Goal: Task Accomplishment & Management: Manage account settings

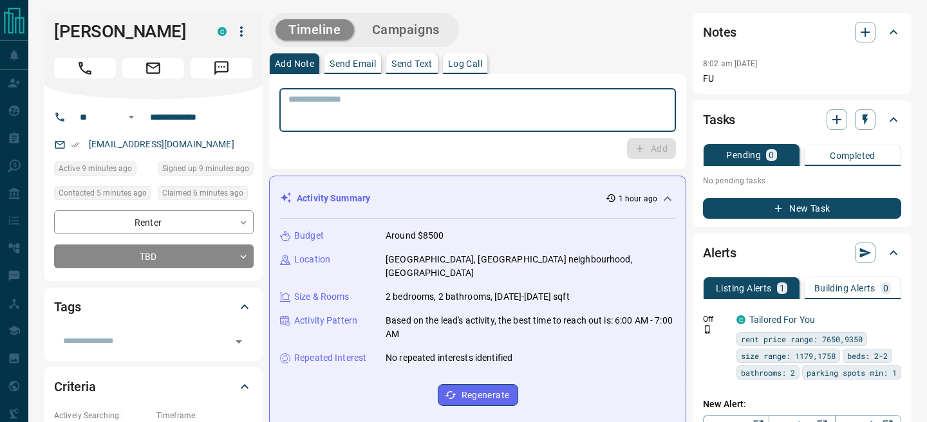
click at [506, 104] on textarea at bounding box center [478, 110] width 379 height 33
type textarea "**********"
click at [647, 141] on button "Add" at bounding box center [651, 148] width 49 height 21
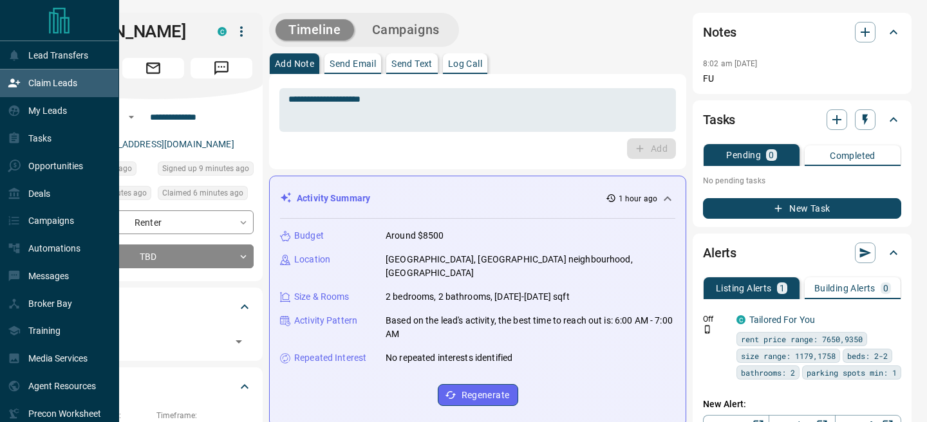
click at [27, 83] on div "Claim Leads" at bounding box center [43, 83] width 70 height 21
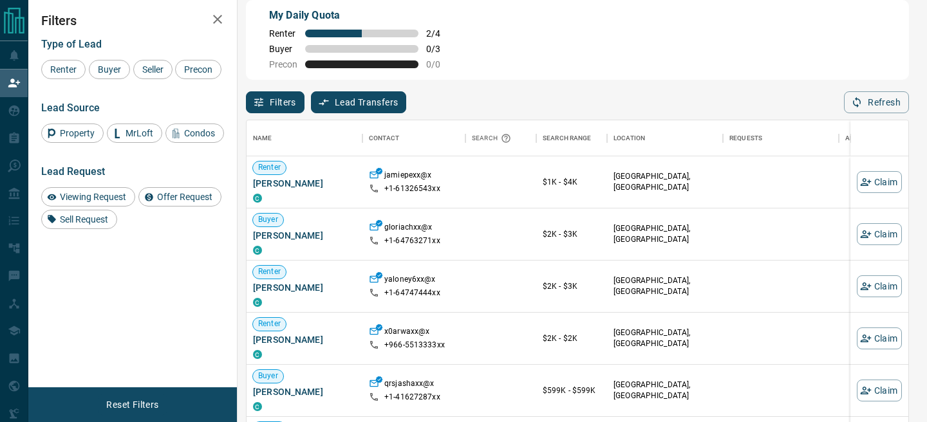
scroll to position [32, 0]
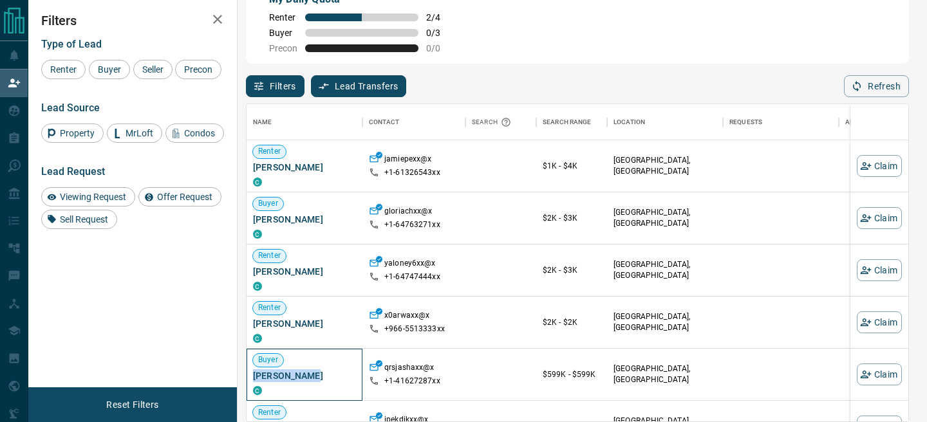
drag, startPoint x: 316, startPoint y: 377, endPoint x: 253, endPoint y: 376, distance: 63.1
click at [253, 376] on span "[PERSON_NAME]" at bounding box center [304, 376] width 103 height 13
copy span "[PERSON_NAME]"
click at [886, 375] on button "Claim" at bounding box center [879, 375] width 45 height 22
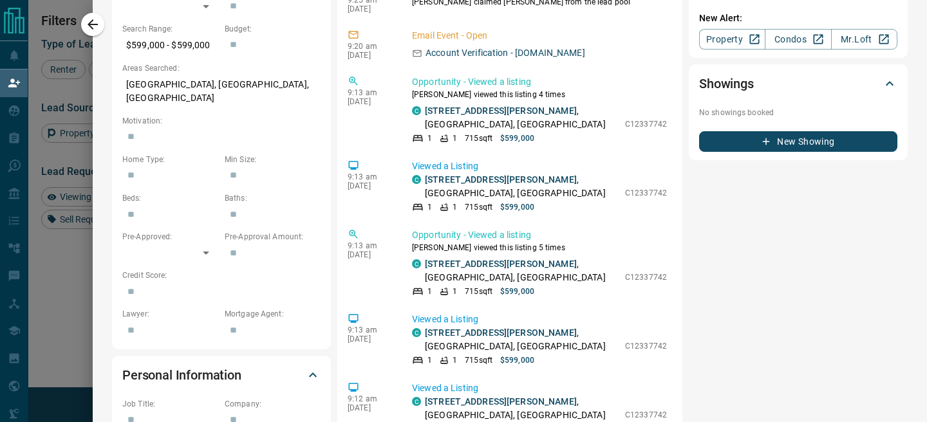
scroll to position [447, 0]
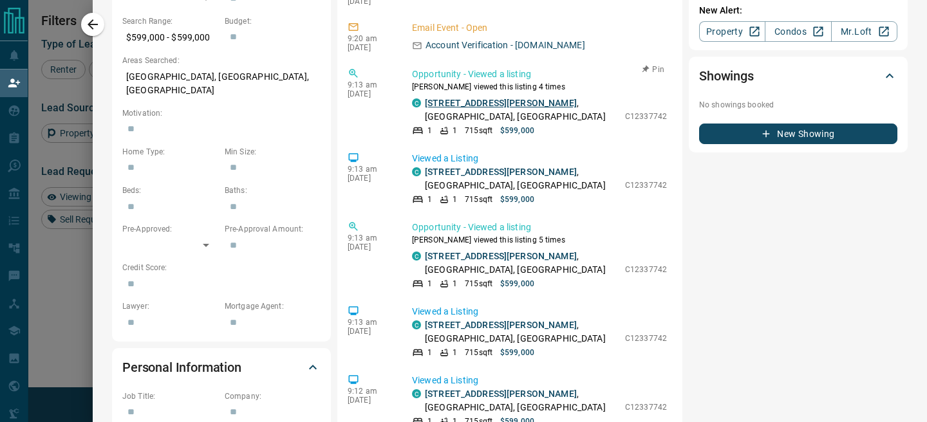
click at [492, 101] on link "[STREET_ADDRESS][PERSON_NAME]" at bounding box center [501, 103] width 152 height 10
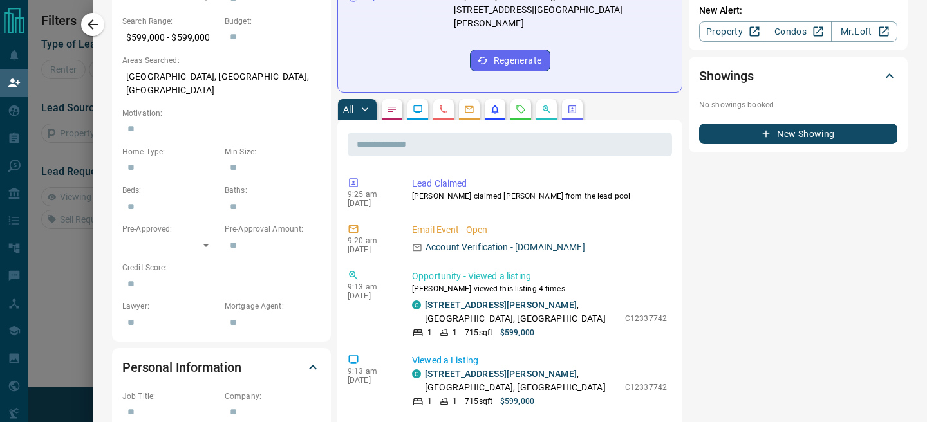
scroll to position [1, 1]
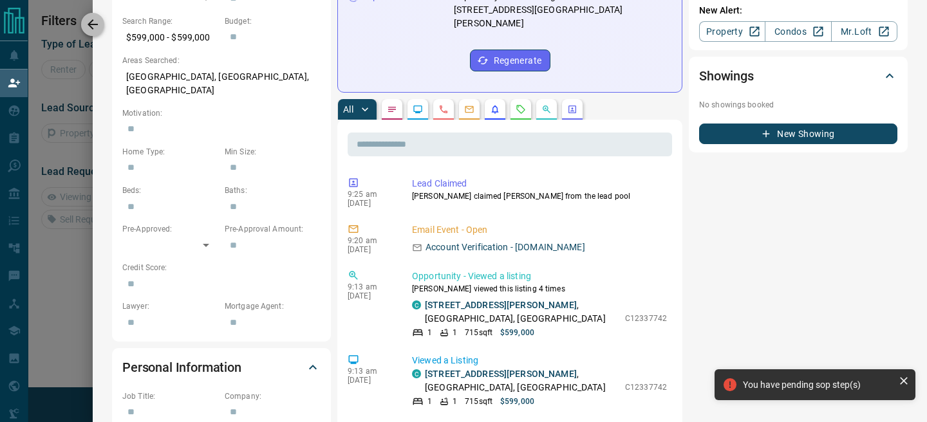
click at [99, 26] on icon "button" at bounding box center [92, 24] width 15 height 15
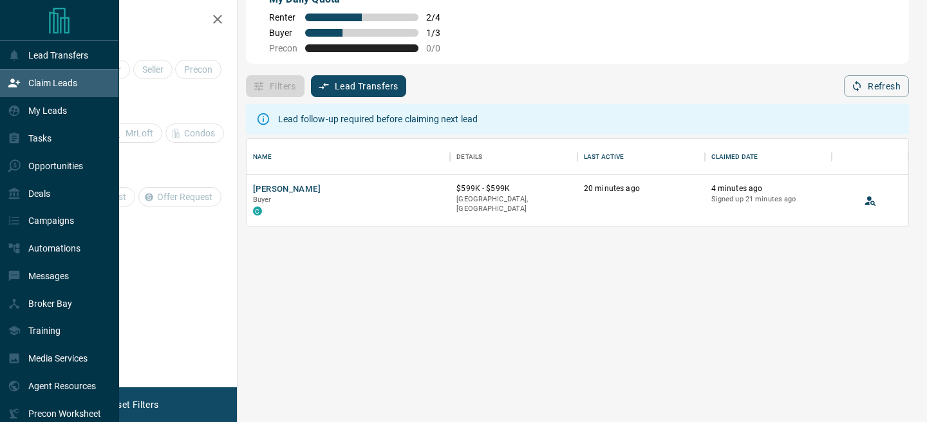
click at [13, 79] on icon at bounding box center [14, 83] width 13 height 13
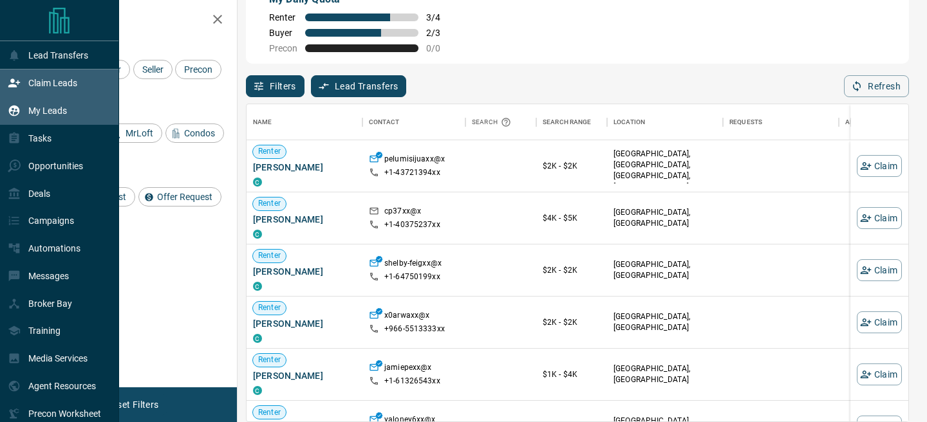
scroll to position [317, 662]
click at [32, 115] on p "My Leads" at bounding box center [47, 111] width 39 height 10
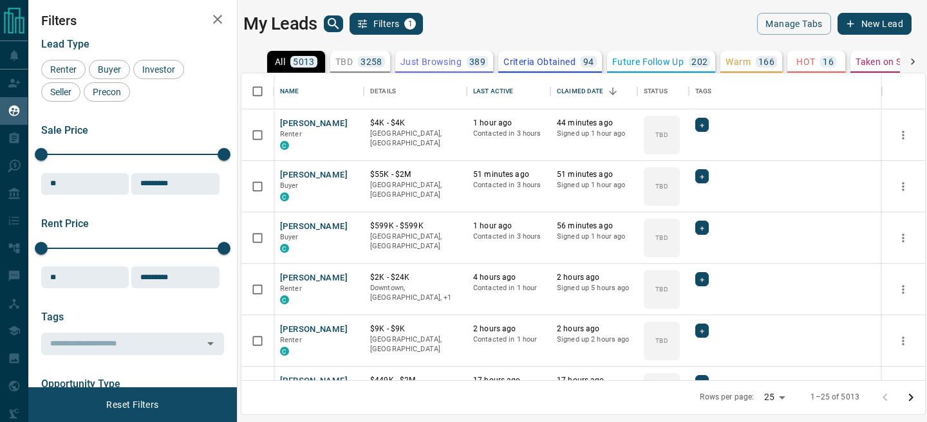
scroll to position [307, 684]
click at [352, 124] on icon "Open in New Tab" at bounding box center [349, 123] width 8 height 8
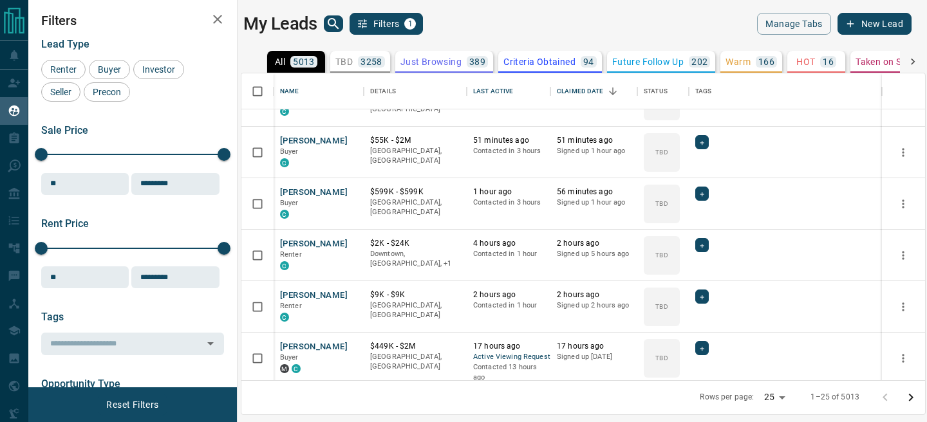
scroll to position [45, 0]
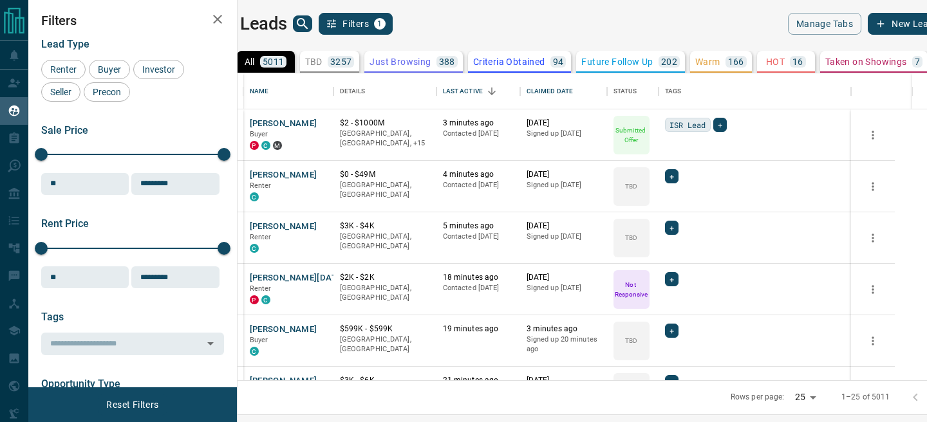
scroll to position [307, 684]
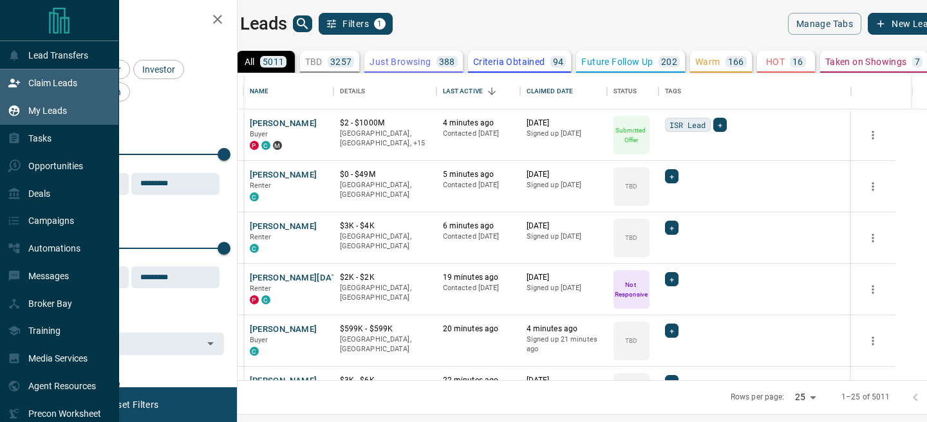
click at [23, 90] on div "Claim Leads" at bounding box center [43, 83] width 70 height 21
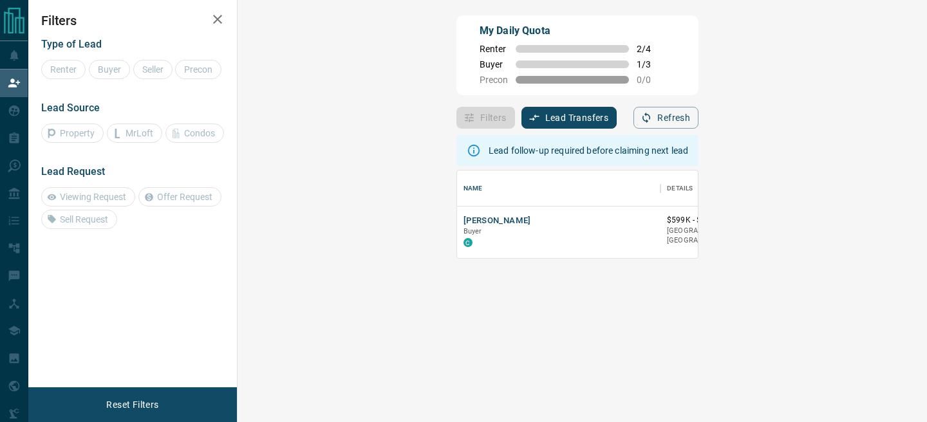
scroll to position [88, 662]
click at [464, 223] on button "[PERSON_NAME]" at bounding box center [498, 221] width 68 height 12
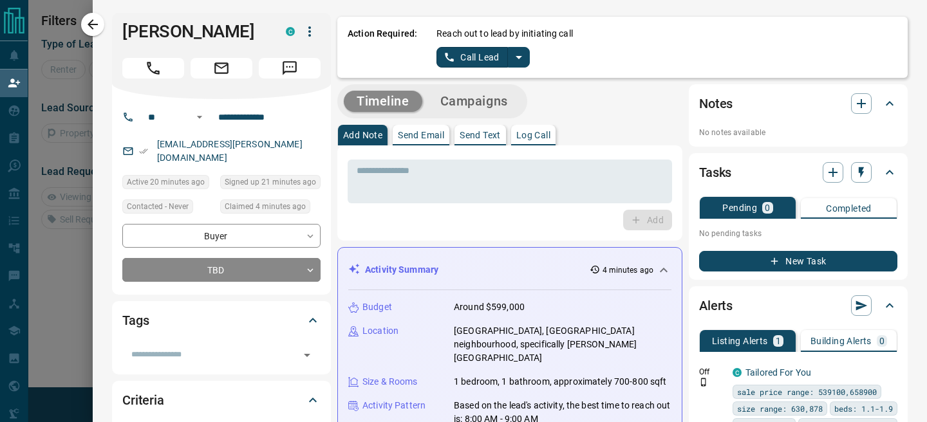
click at [525, 63] on icon "split button" at bounding box center [518, 57] width 15 height 15
click at [489, 102] on li "Log Manual Call" at bounding box center [483, 101] width 79 height 19
click at [450, 63] on button "Log Manual Call" at bounding box center [479, 57] width 85 height 21
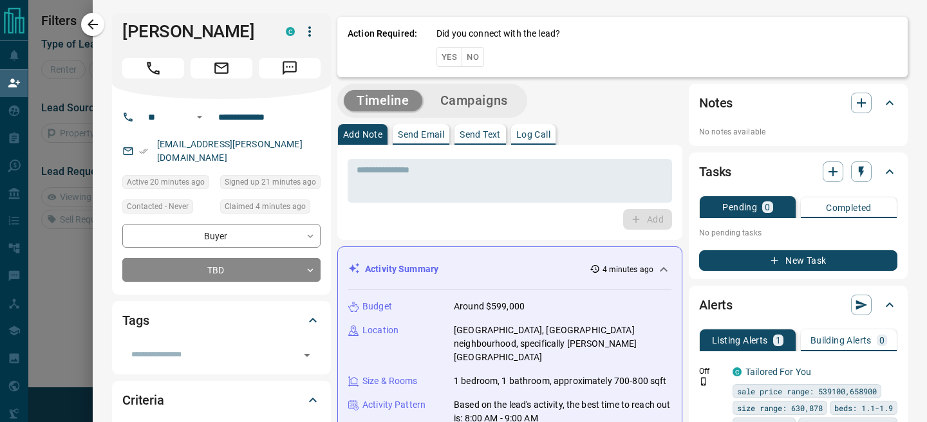
click at [450, 63] on button "Yes" at bounding box center [450, 57] width 26 height 20
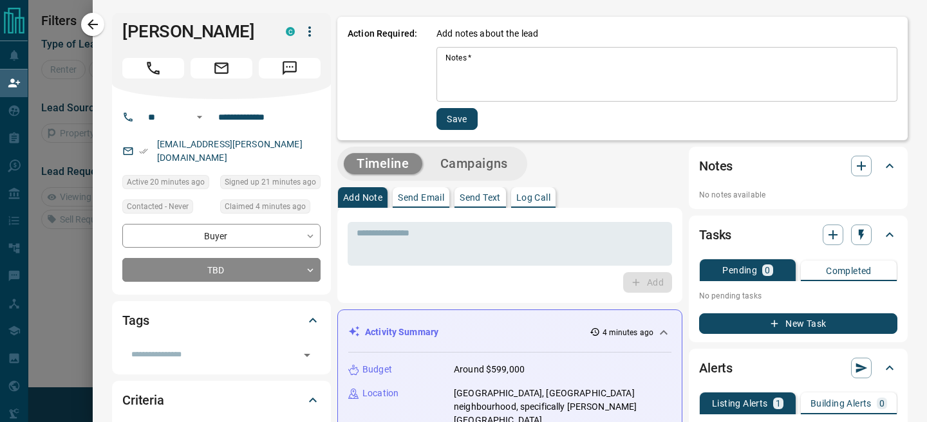
click at [470, 76] on textarea "Notes   *" at bounding box center [667, 75] width 443 height 44
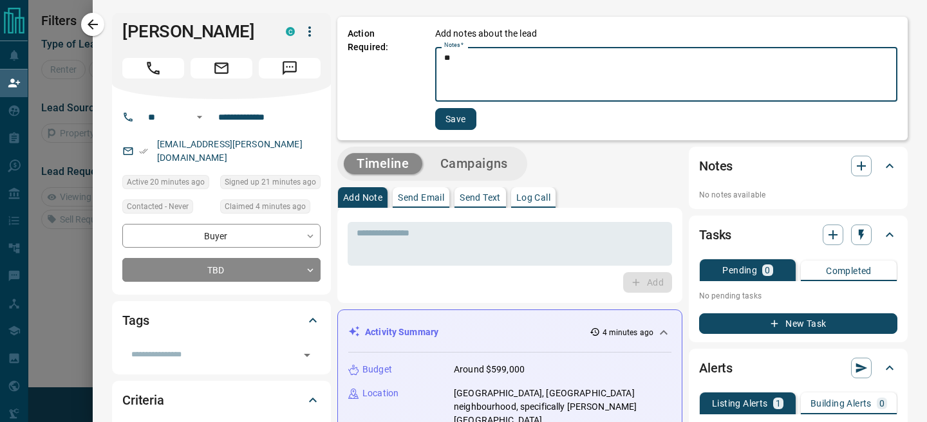
type textarea "**"
click at [463, 119] on button "Save" at bounding box center [455, 119] width 41 height 22
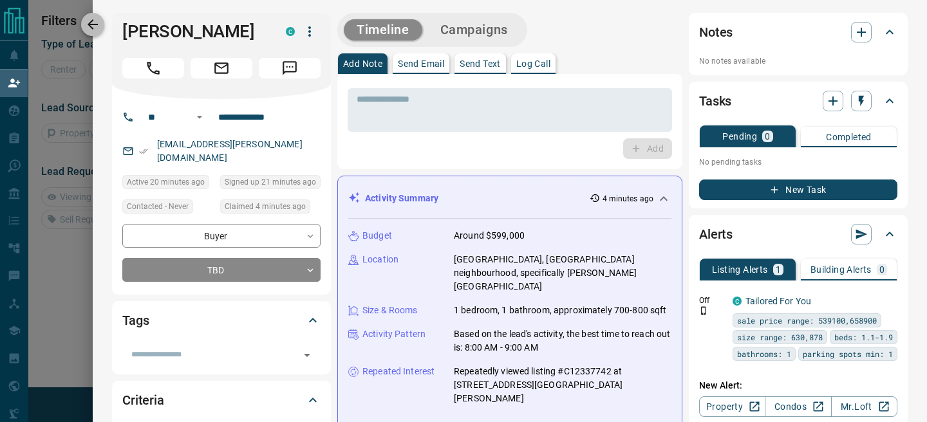
click at [90, 26] on icon "button" at bounding box center [93, 24] width 10 height 10
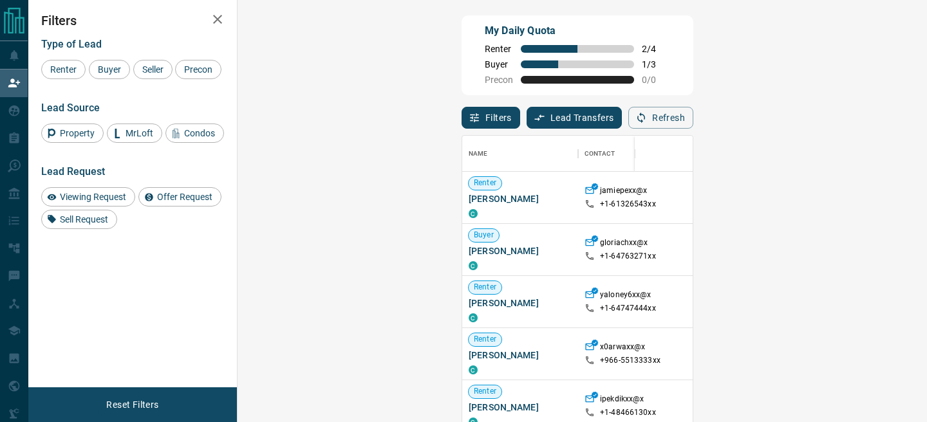
scroll to position [317, 662]
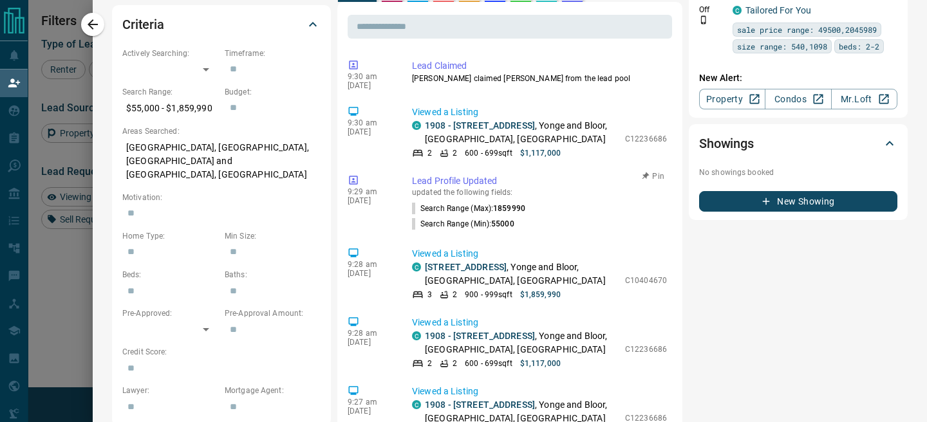
scroll to position [0, 0]
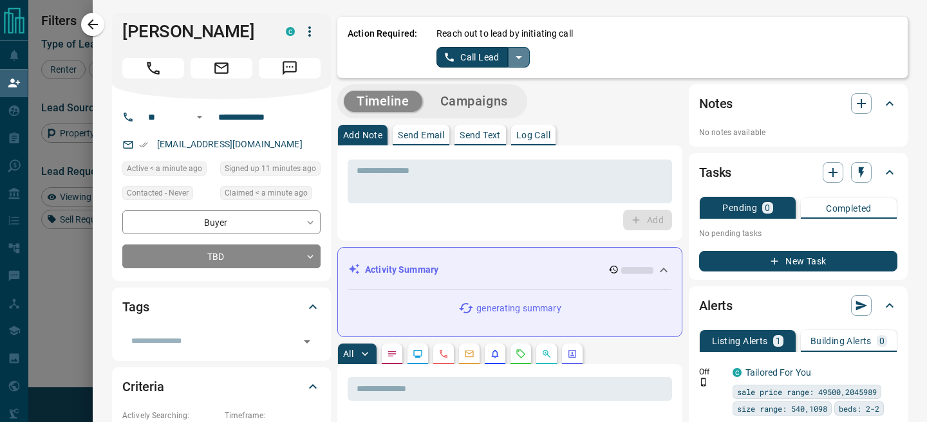
click at [523, 63] on icon "split button" at bounding box center [518, 57] width 15 height 15
click at [455, 105] on li "Log Manual Call" at bounding box center [483, 101] width 79 height 19
click at [446, 58] on button "Log Manual Call" at bounding box center [479, 57] width 85 height 21
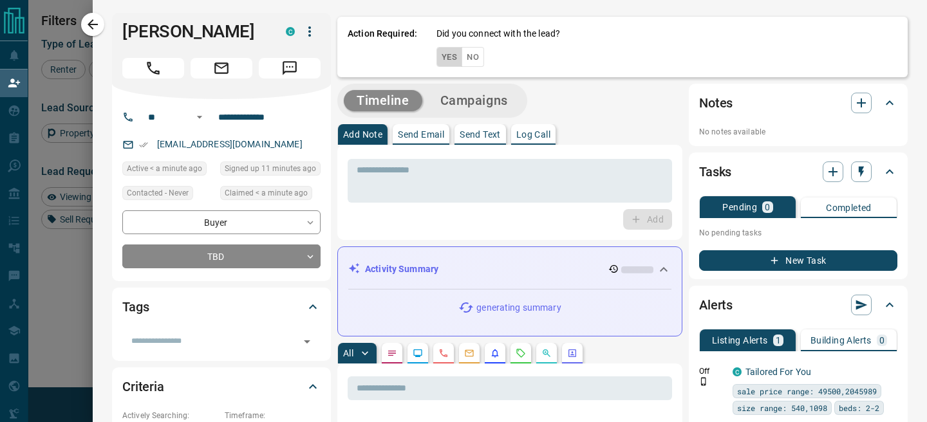
click at [446, 58] on button "Yes" at bounding box center [450, 57] width 26 height 20
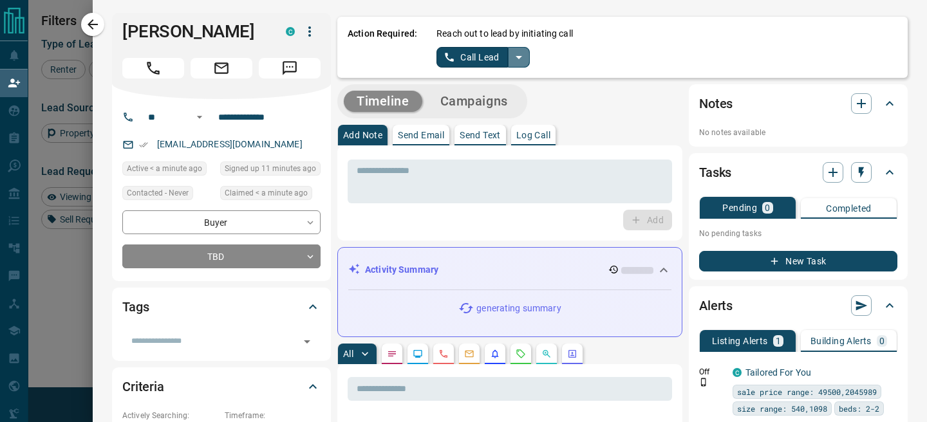
click at [513, 60] on icon "split button" at bounding box center [518, 57] width 15 height 15
click at [457, 99] on li "Log Manual Call" at bounding box center [483, 101] width 79 height 19
click at [455, 61] on button "Log Manual Call" at bounding box center [479, 57] width 85 height 21
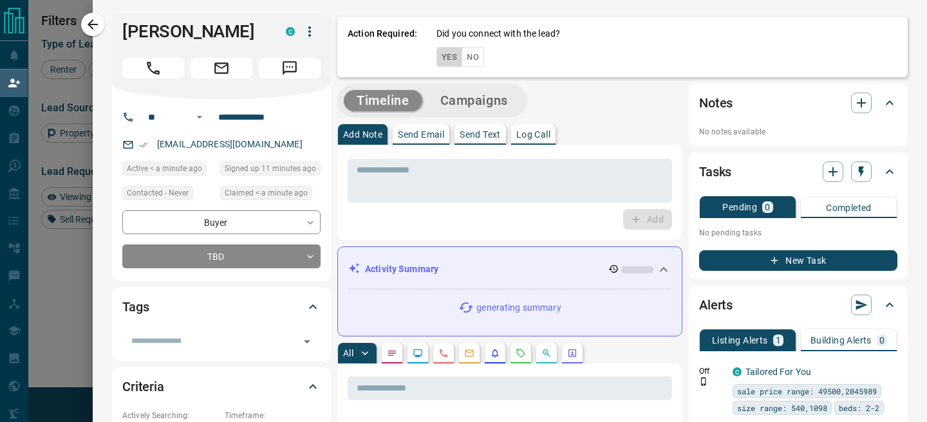
click at [451, 61] on button "Yes" at bounding box center [450, 57] width 26 height 20
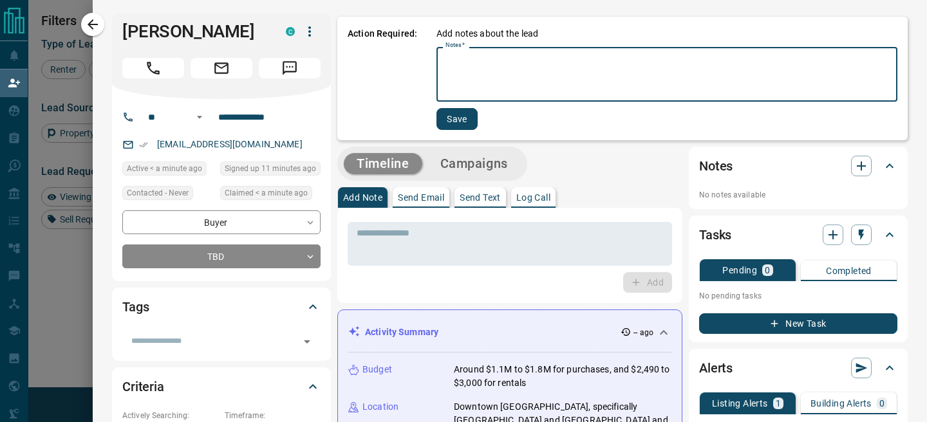
click at [496, 77] on textarea "Notes   *" at bounding box center [667, 75] width 443 height 44
type textarea "**"
click at [462, 123] on button "Save" at bounding box center [455, 119] width 41 height 22
click at [464, 89] on textarea "Notes   *" at bounding box center [667, 75] width 443 height 44
type textarea "**"
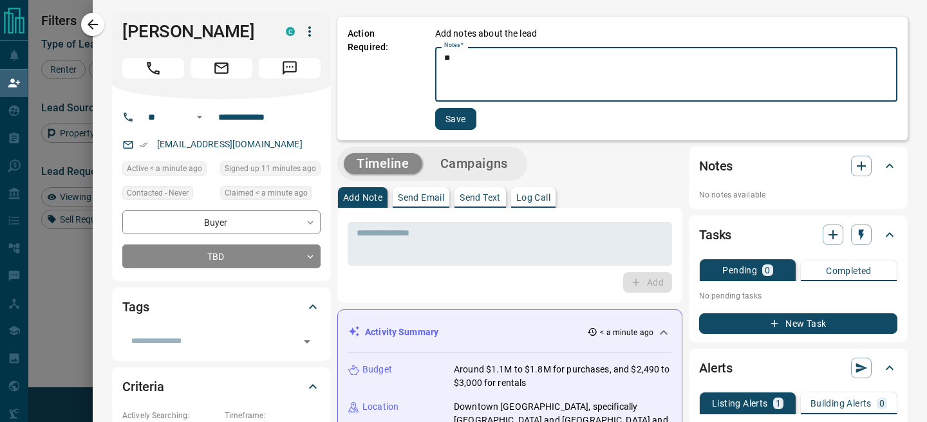
click at [447, 118] on button "Save" at bounding box center [455, 119] width 41 height 22
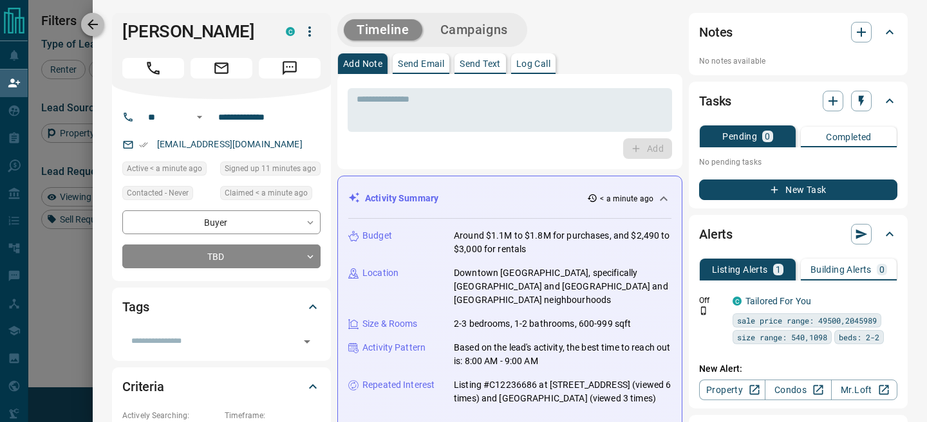
click at [88, 17] on icon "button" at bounding box center [92, 24] width 15 height 15
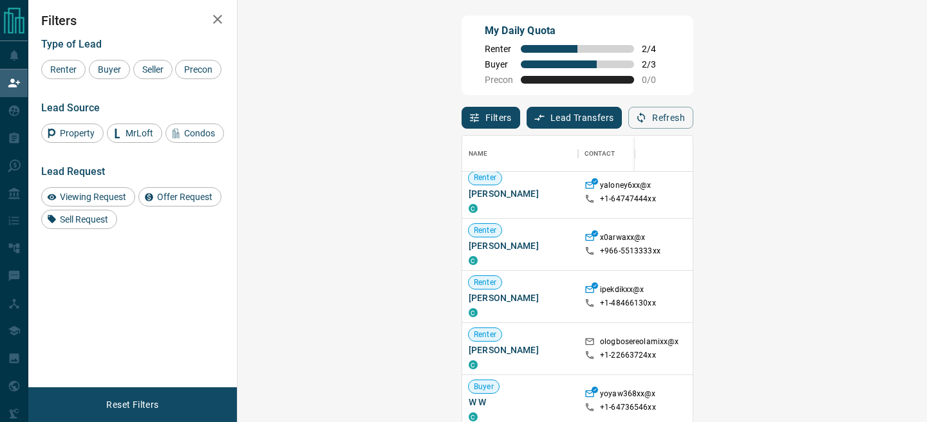
scroll to position [216, 0]
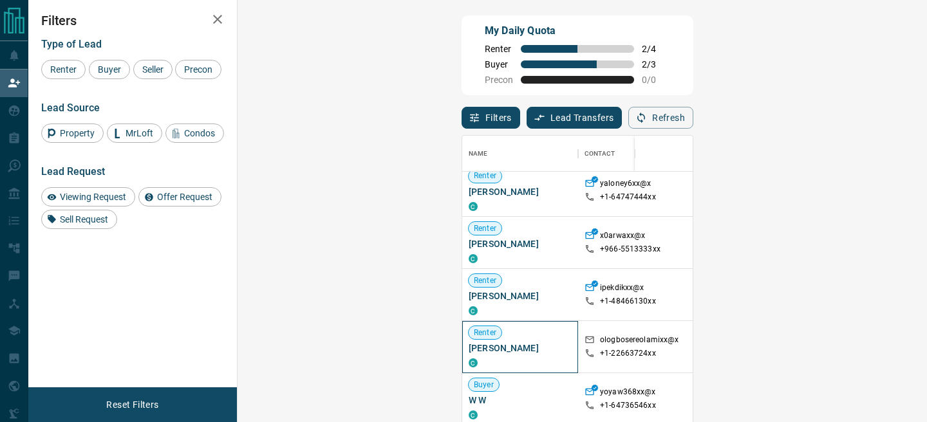
drag, startPoint x: 346, startPoint y: 355, endPoint x: 254, endPoint y: 353, distance: 91.5
click at [469, 353] on span "[PERSON_NAME]" at bounding box center [520, 348] width 103 height 13
copy span "[PERSON_NAME]"
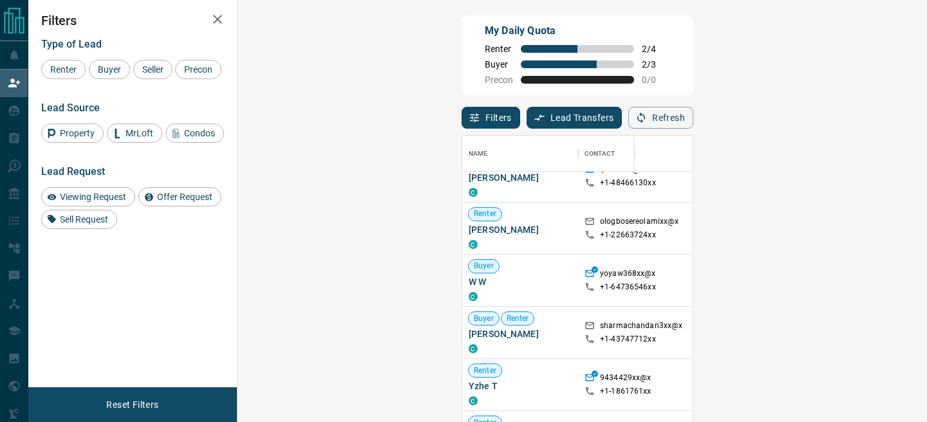
scroll to position [325, 0]
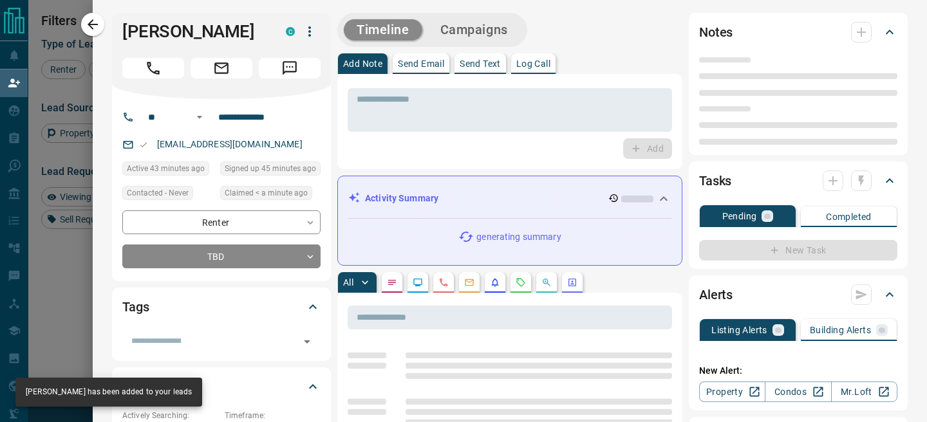
type input "**"
type input "**********"
type input "**"
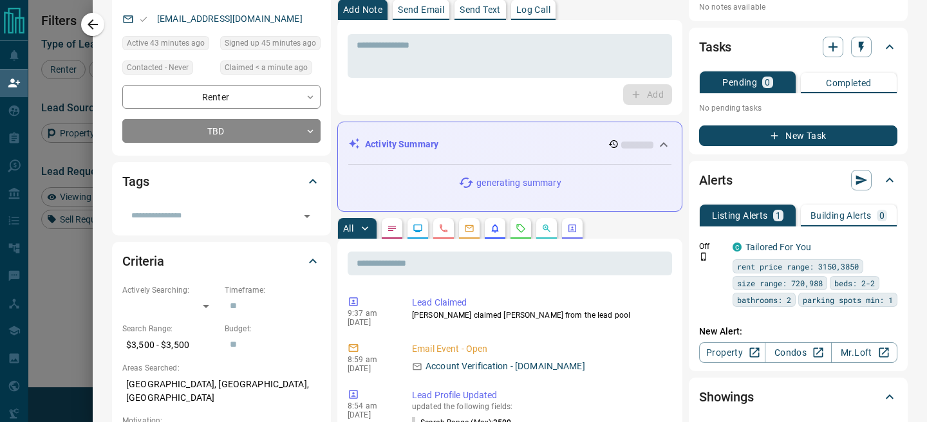
scroll to position [0, 0]
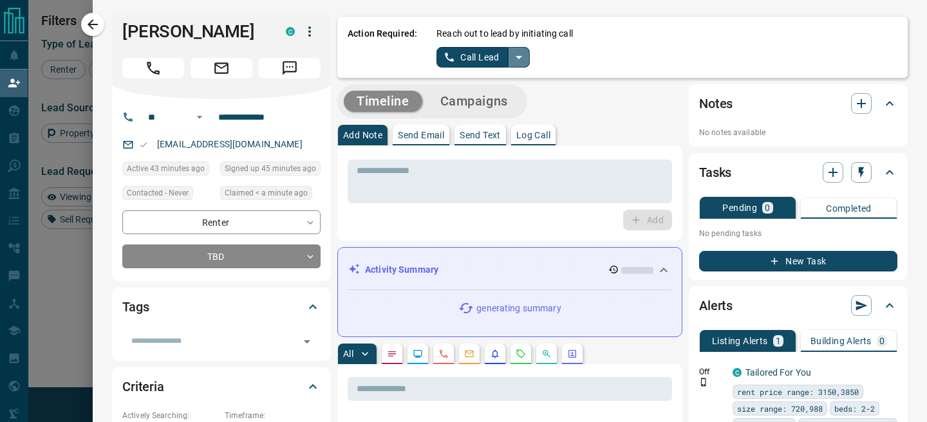
click at [524, 64] on icon "split button" at bounding box center [518, 57] width 15 height 15
click at [465, 96] on li "Log Manual Call" at bounding box center [483, 101] width 79 height 19
click at [451, 64] on button "Log Manual Call" at bounding box center [479, 57] width 85 height 21
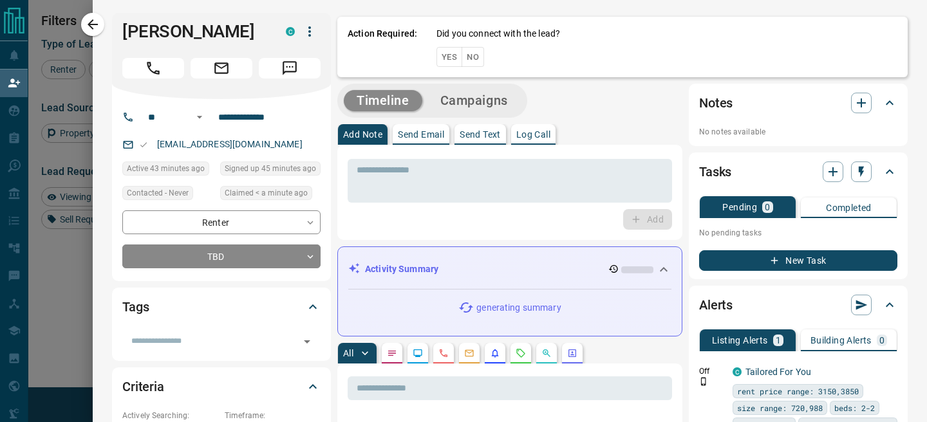
click at [451, 64] on button "Yes" at bounding box center [450, 57] width 26 height 20
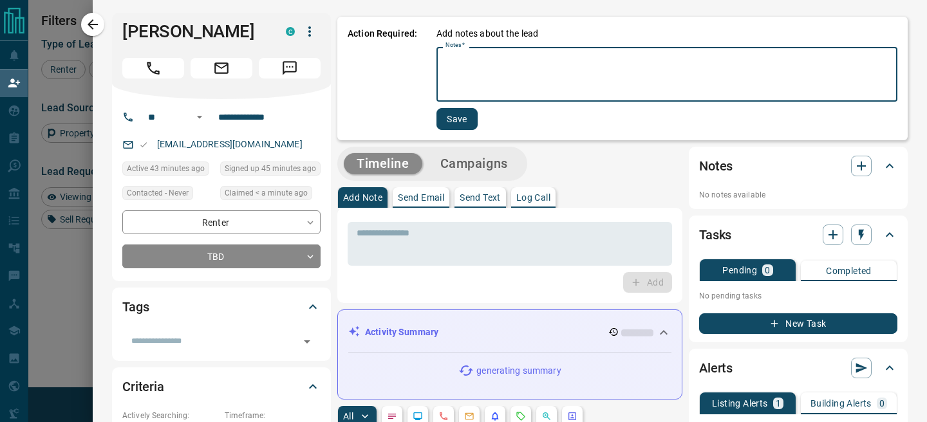
click at [468, 66] on textarea "Notes   *" at bounding box center [667, 75] width 443 height 44
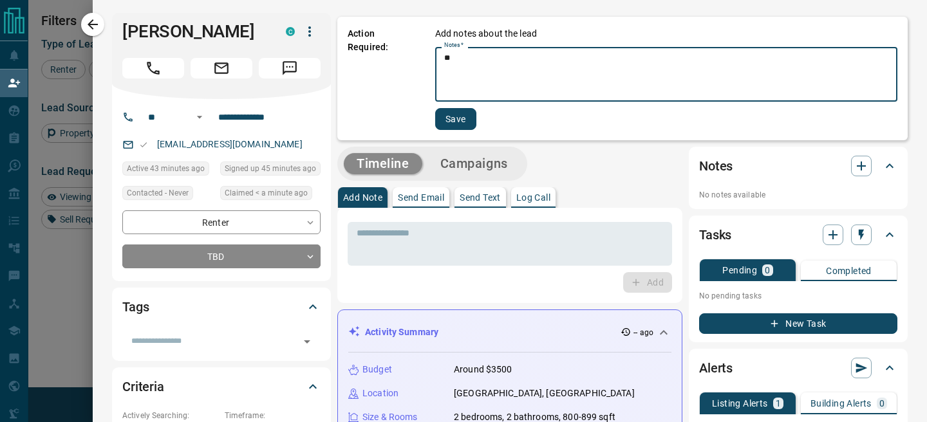
type textarea "**"
click at [447, 126] on button "Save" at bounding box center [455, 119] width 41 height 22
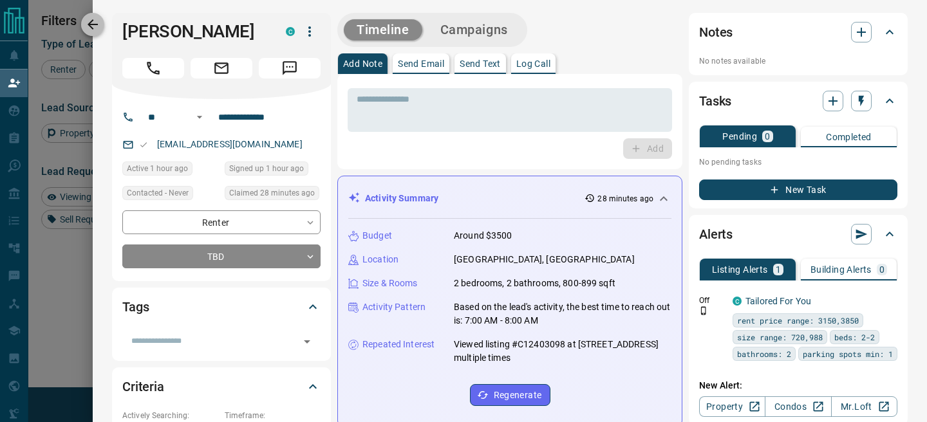
click at [95, 23] on icon "button" at bounding box center [92, 24] width 15 height 15
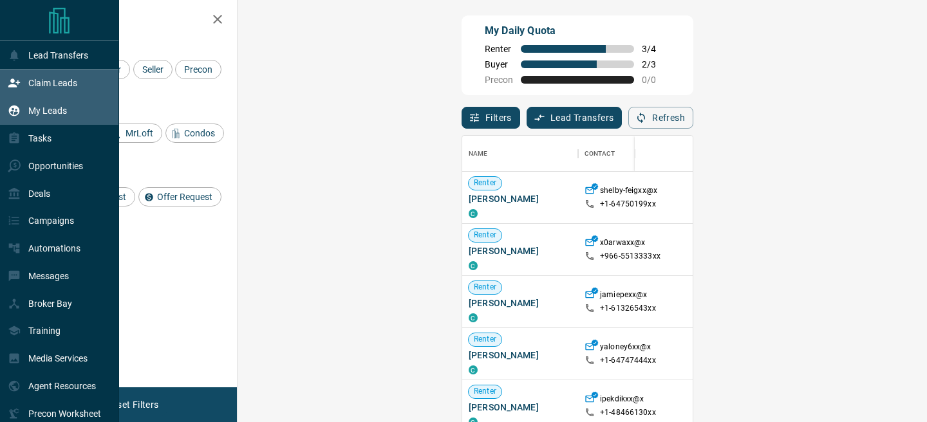
scroll to position [317, 662]
click at [45, 109] on p "My Leads" at bounding box center [47, 111] width 39 height 10
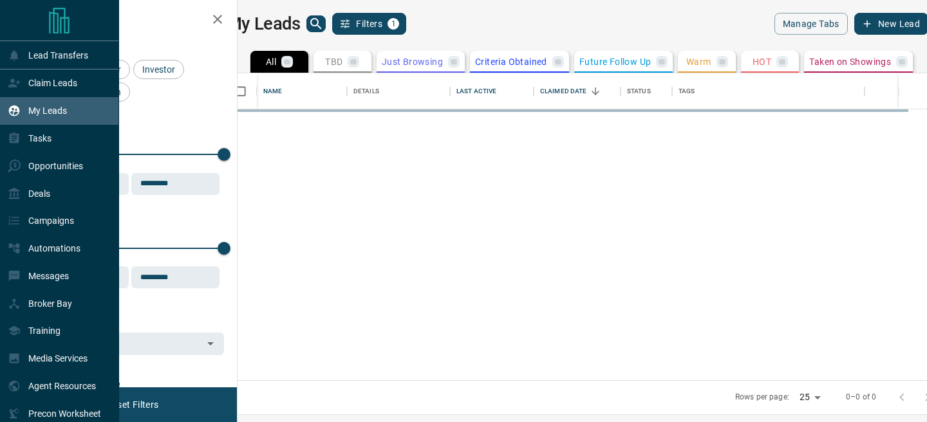
scroll to position [307, 684]
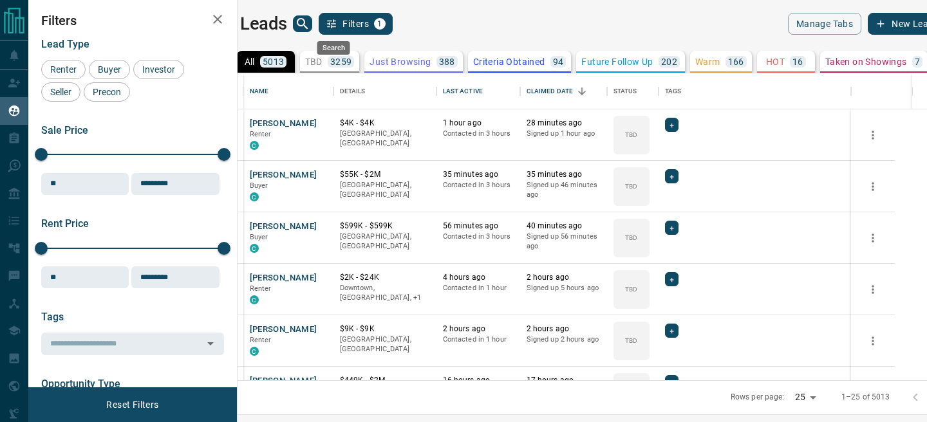
click at [310, 21] on icon "search button" at bounding box center [302, 23] width 15 height 15
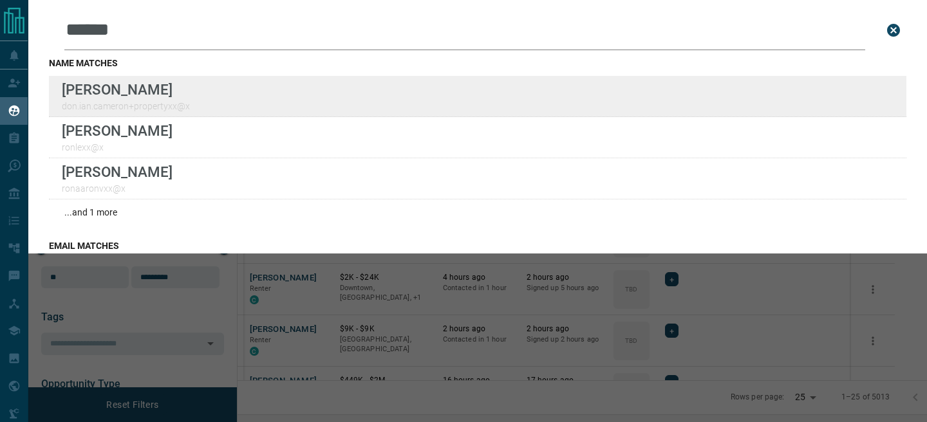
type input "******"
click at [0, 0] on div "Lead Transfers Claim Leads My Leads Tasks Opportunities Deals Campaigns Automat…" at bounding box center [463, 203] width 927 height 406
